Goal: Task Accomplishment & Management: Manage account settings

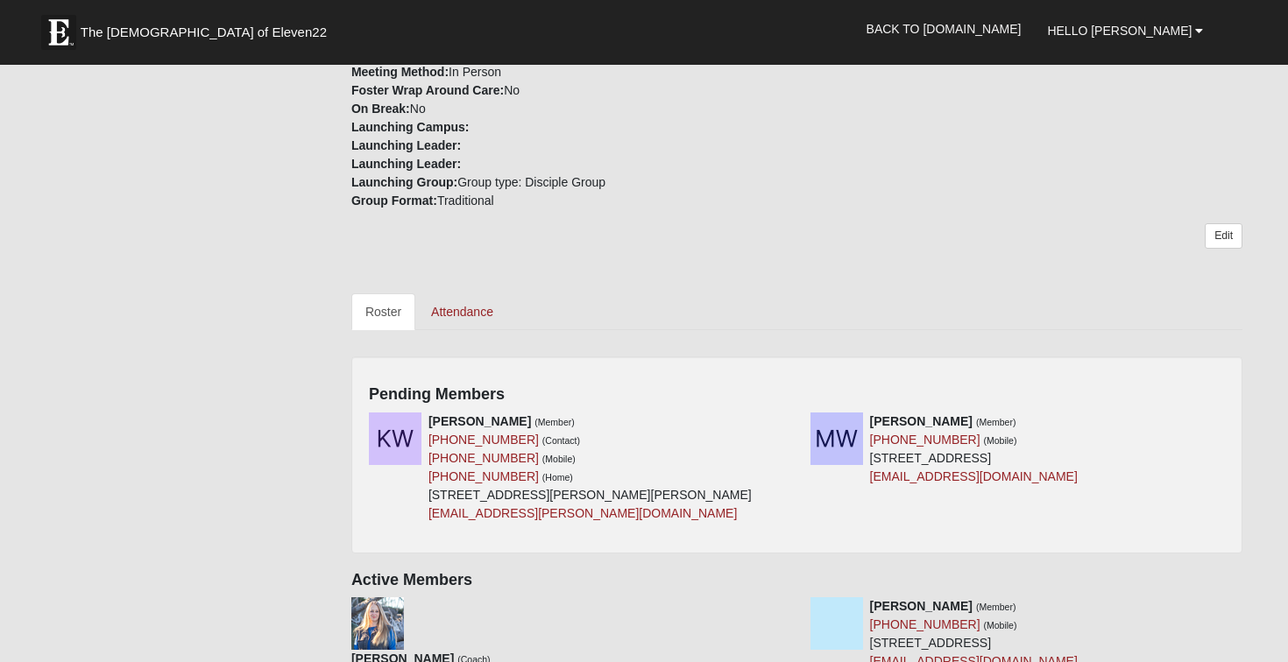
scroll to position [560, 0]
click at [793, 417] on icon at bounding box center [791, 420] width 12 height 12
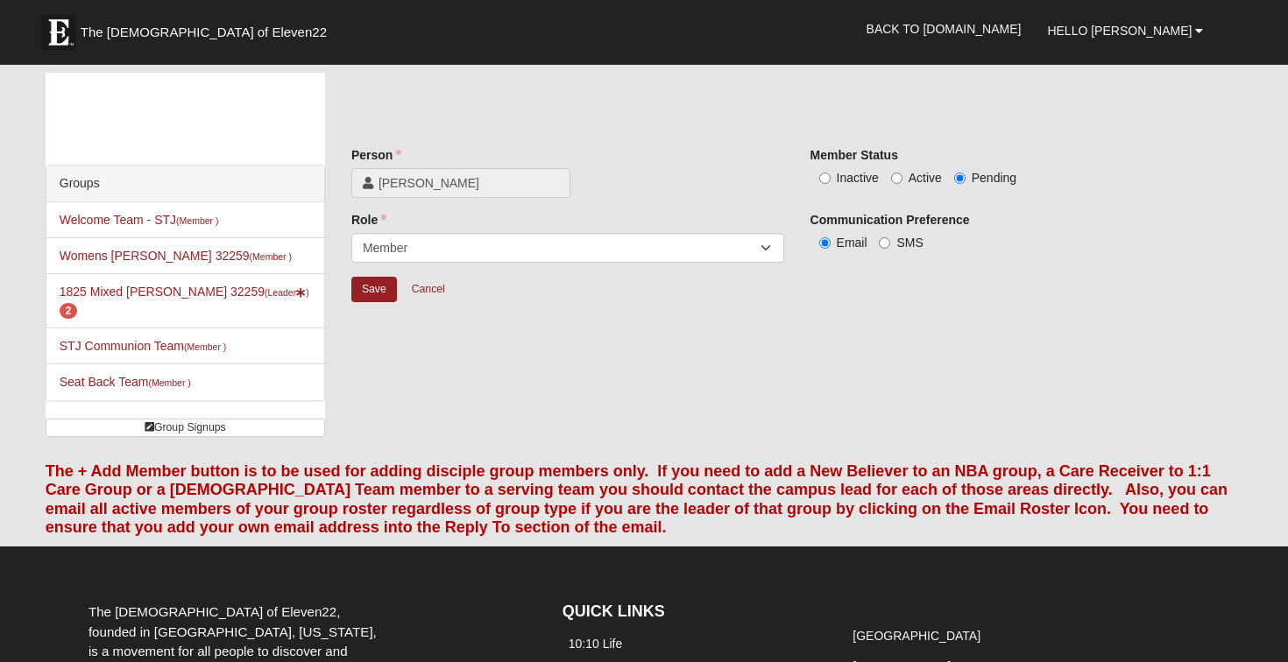
click at [901, 177] on input "Active" at bounding box center [896, 178] width 11 height 11
radio input "true"
click at [382, 291] on input "Save" at bounding box center [374, 289] width 46 height 25
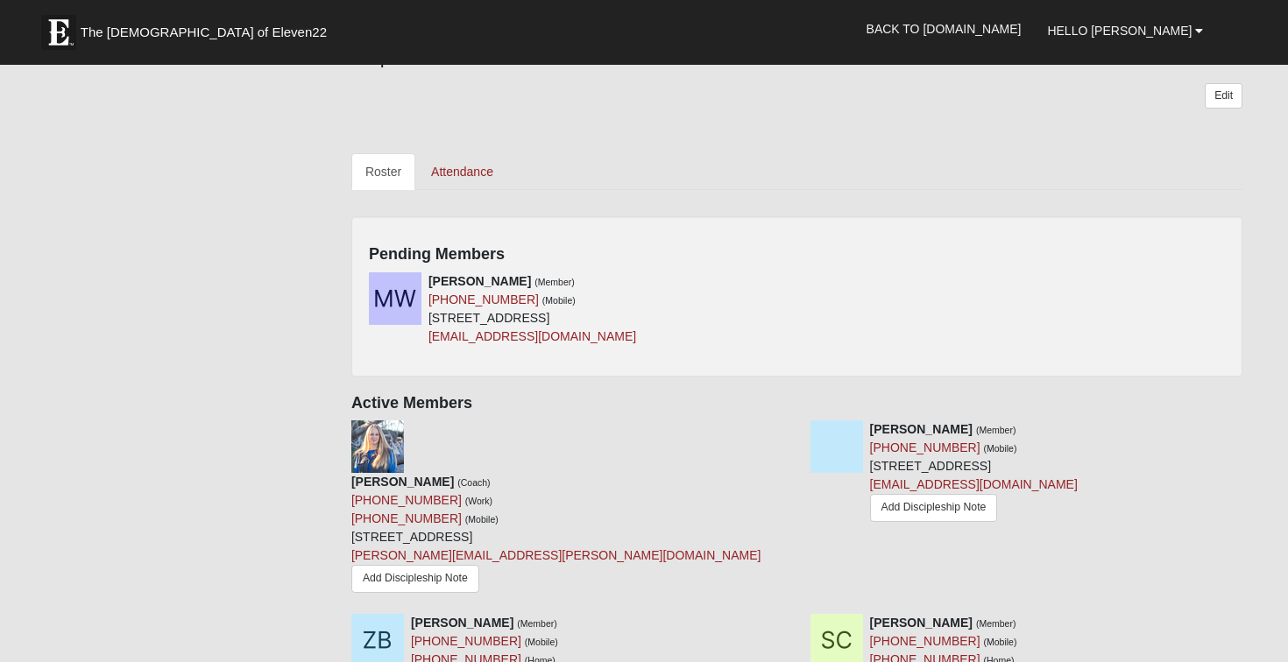
scroll to position [700, 0]
click at [785, 274] on icon at bounding box center [791, 279] width 12 height 12
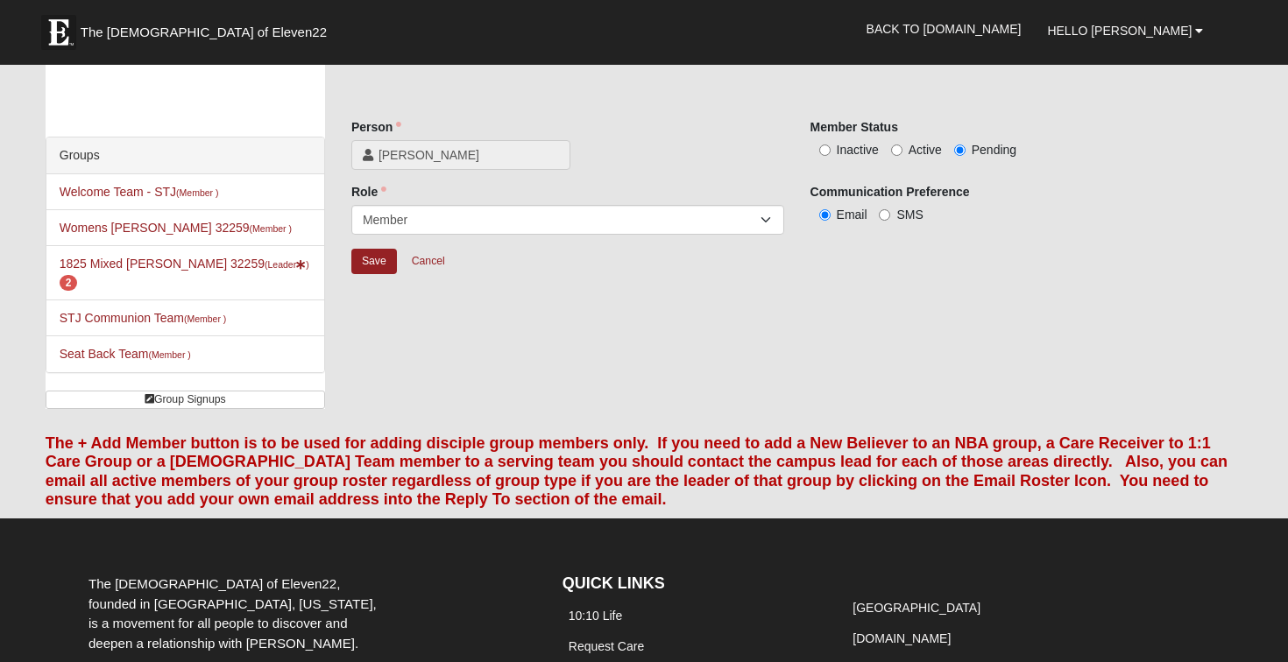
scroll to position [27, 0]
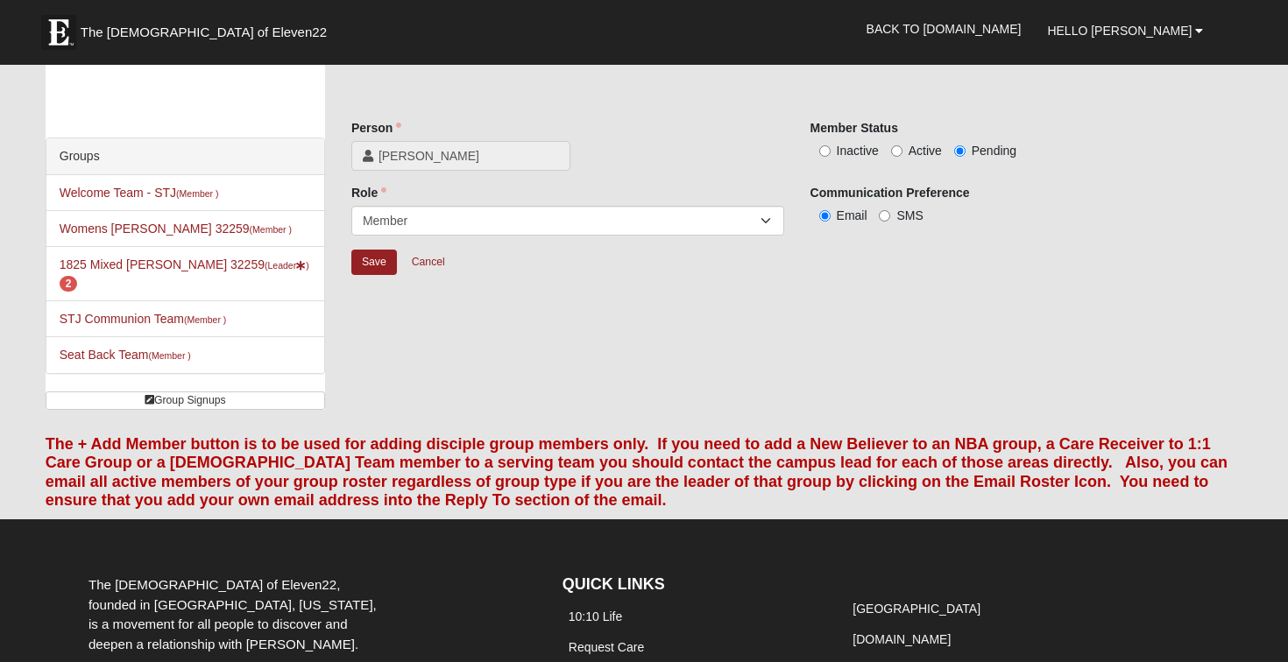
click at [896, 153] on input "Active" at bounding box center [896, 150] width 11 height 11
radio input "true"
click at [378, 266] on input "Save" at bounding box center [374, 262] width 46 height 25
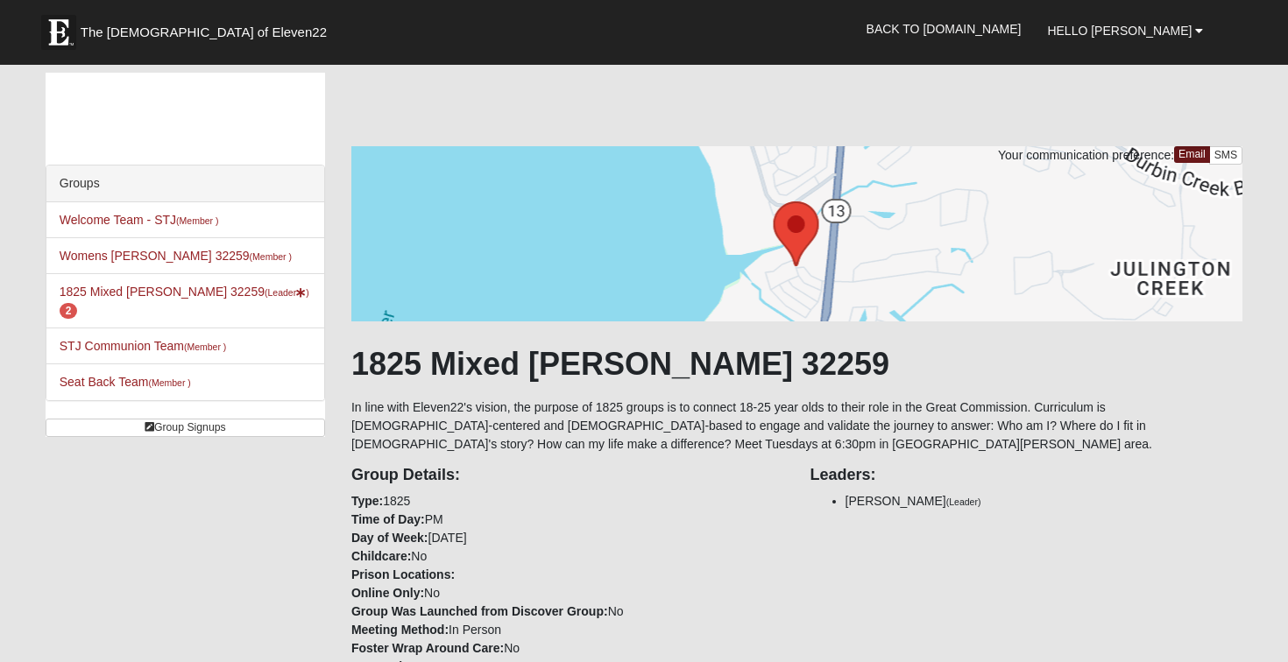
scroll to position [0, 0]
click at [265, 292] on small "(Leader )" at bounding box center [287, 292] width 45 height 11
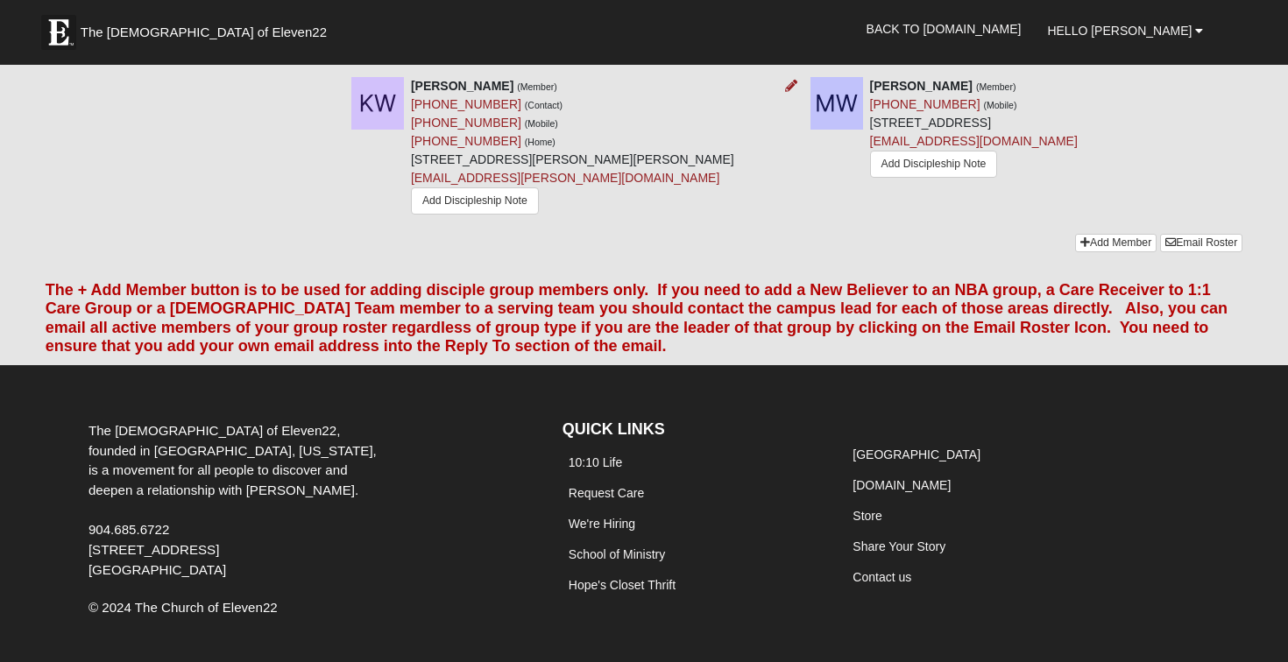
scroll to position [2220, 0]
